Goal: Task Accomplishment & Management: Manage account settings

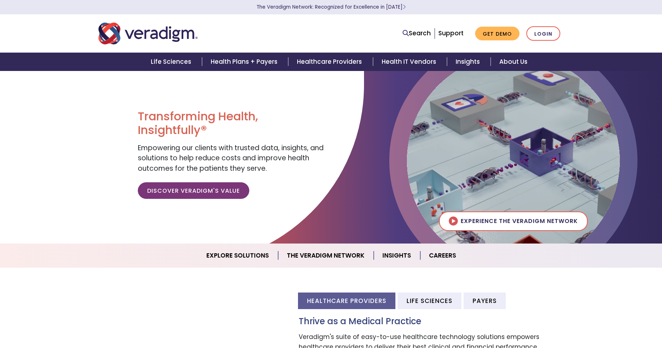
click at [540, 36] on link "Login" at bounding box center [543, 33] width 34 height 15
click at [545, 31] on link "Login" at bounding box center [543, 33] width 34 height 15
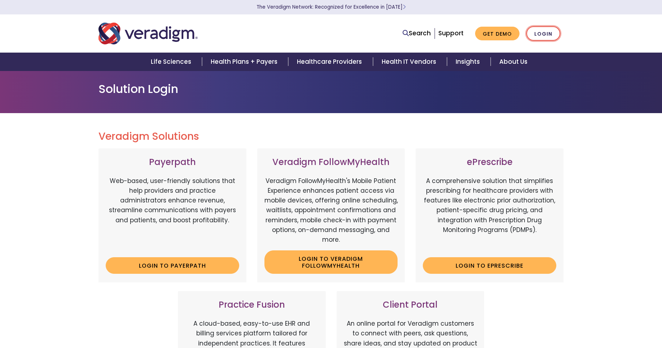
click at [545, 31] on link "Login" at bounding box center [543, 33] width 34 height 15
